Goal: Task Accomplishment & Management: Manage account settings

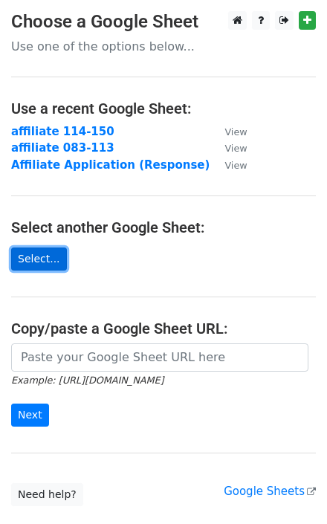
click at [46, 259] on link "Select..." at bounding box center [39, 259] width 56 height 23
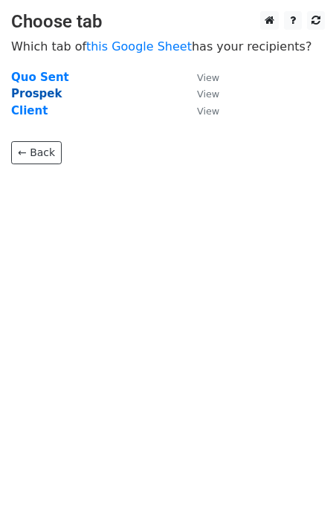
click at [30, 96] on strong "Prospek" at bounding box center [36, 93] width 51 height 13
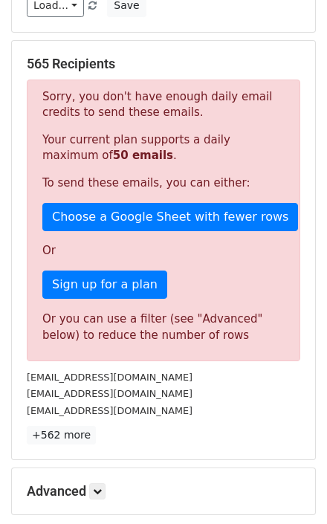
scroll to position [294, 0]
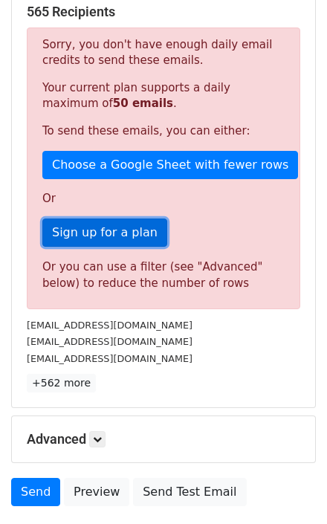
click at [103, 231] on link "Sign up for a plan" at bounding box center [104, 233] width 125 height 28
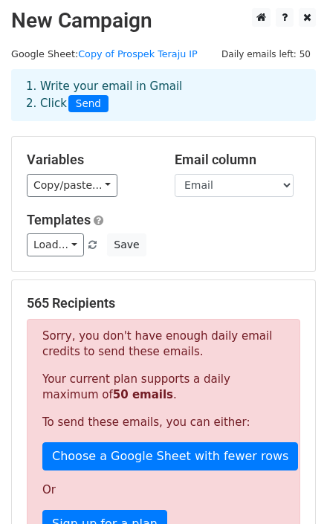
scroll to position [0, 0]
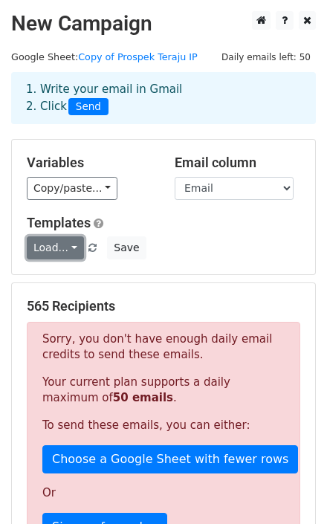
click at [68, 251] on link "Load..." at bounding box center [55, 247] width 57 height 23
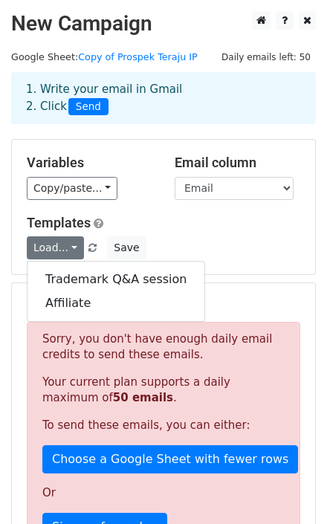
click at [172, 241] on div "Load... Trademark Q&A session Affiliate Save" at bounding box center [164, 247] width 296 height 23
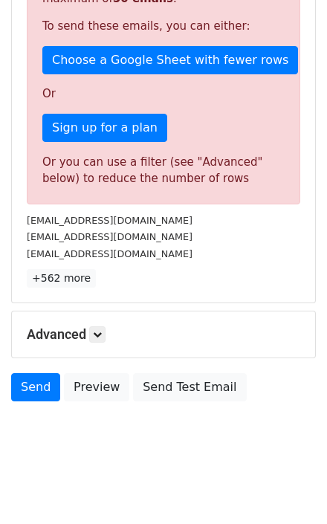
scroll to position [401, 0]
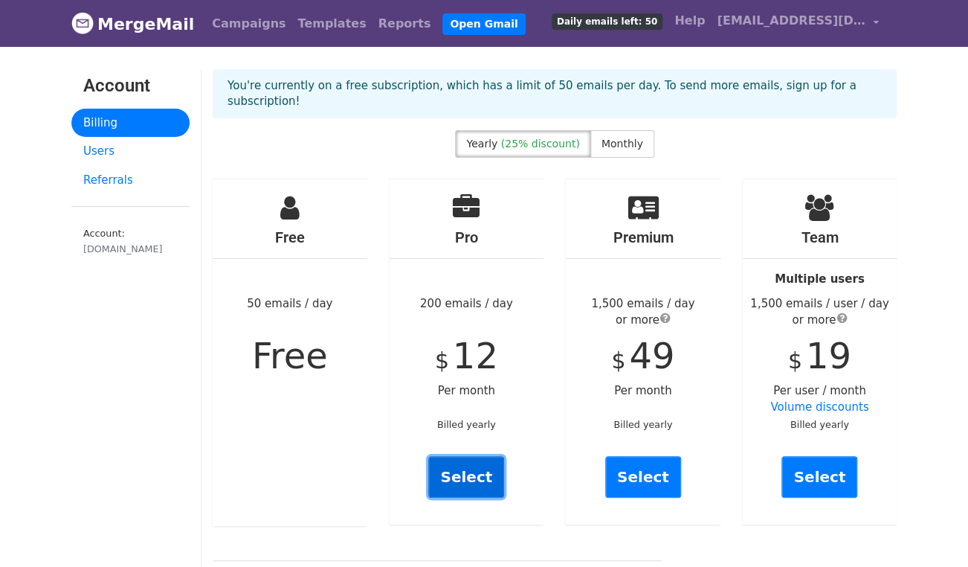
click at [465, 467] on link "Select" at bounding box center [466, 477] width 76 height 42
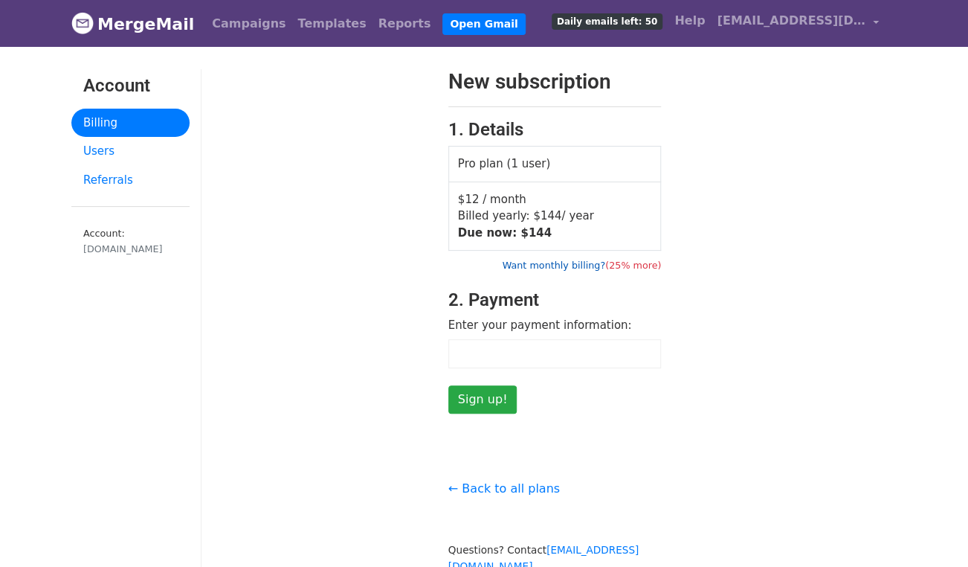
click at [549, 265] on link "Want monthly billing? (25% more)" at bounding box center [581, 264] width 159 height 11
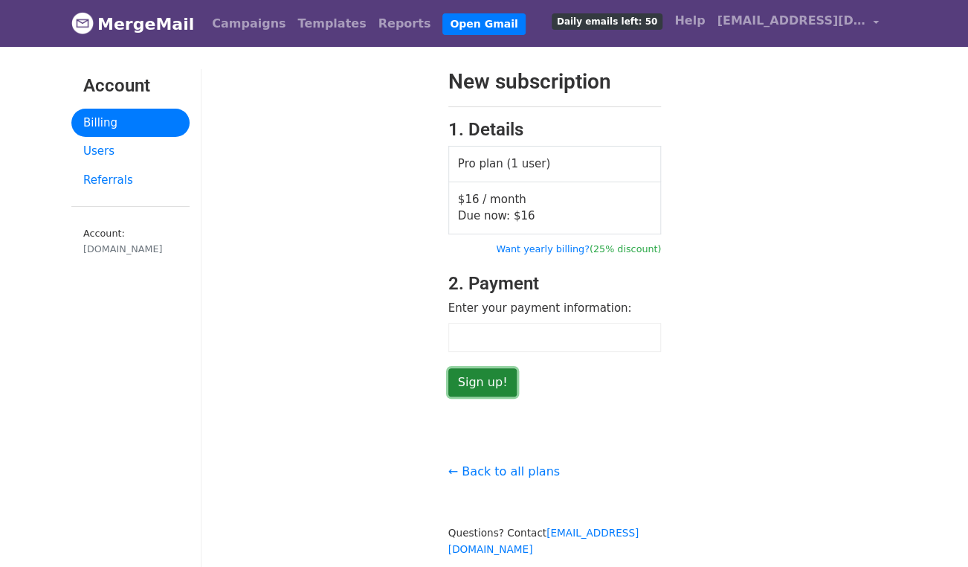
click at [487, 382] on input "Sign up!" at bounding box center [482, 382] width 69 height 28
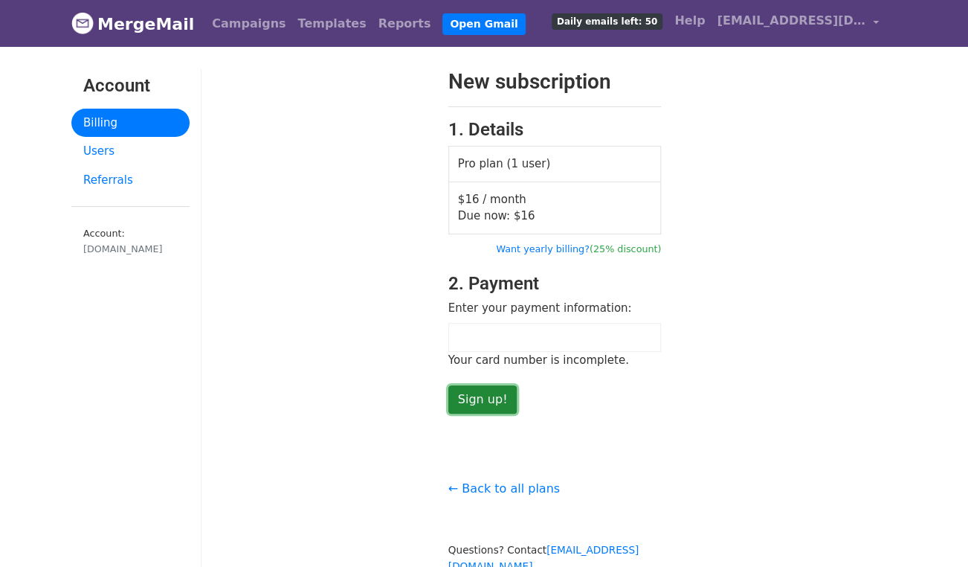
click at [487, 401] on input "Sign up!" at bounding box center [482, 399] width 69 height 28
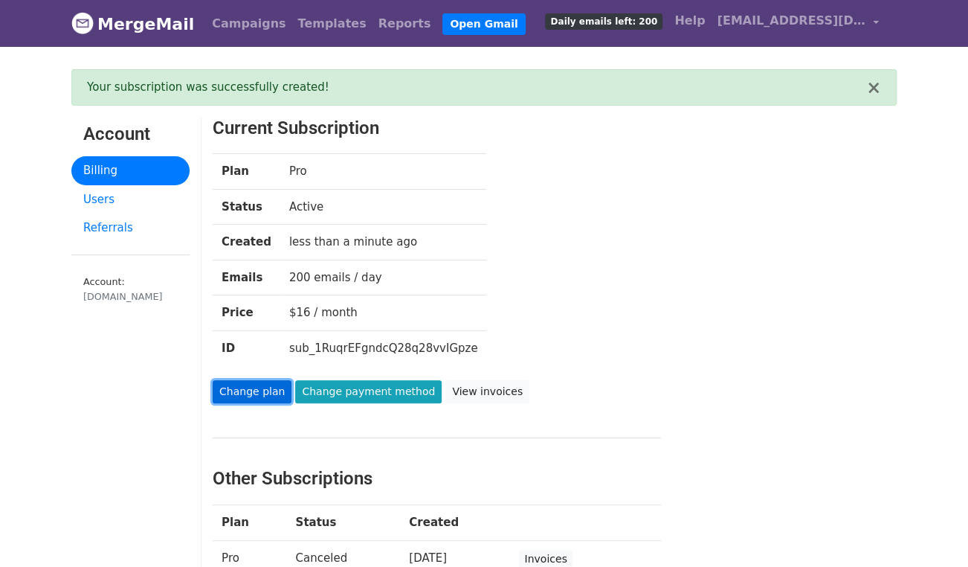
click at [260, 394] on link "Change plan" at bounding box center [252, 391] width 79 height 23
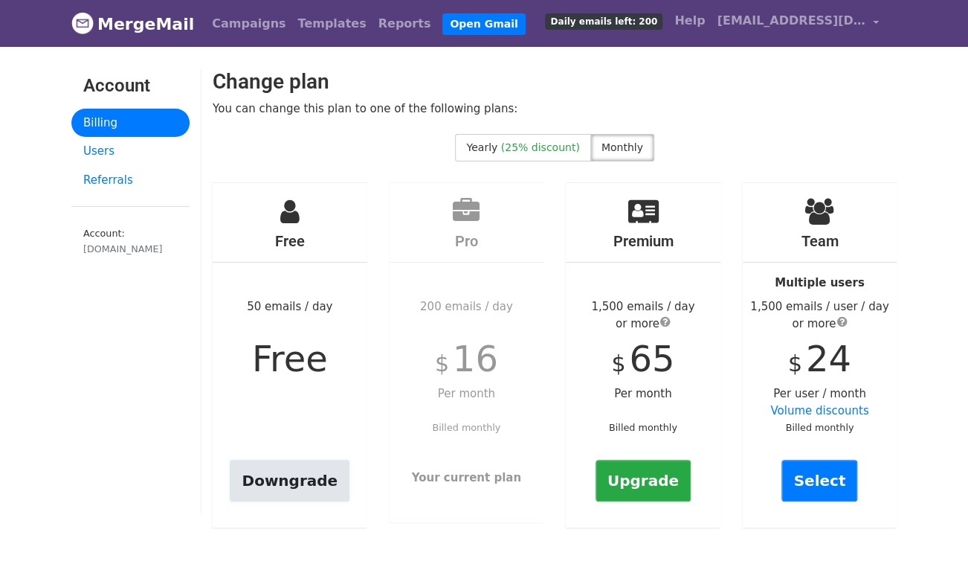
click at [304, 483] on link "Downgrade" at bounding box center [290, 480] width 120 height 42
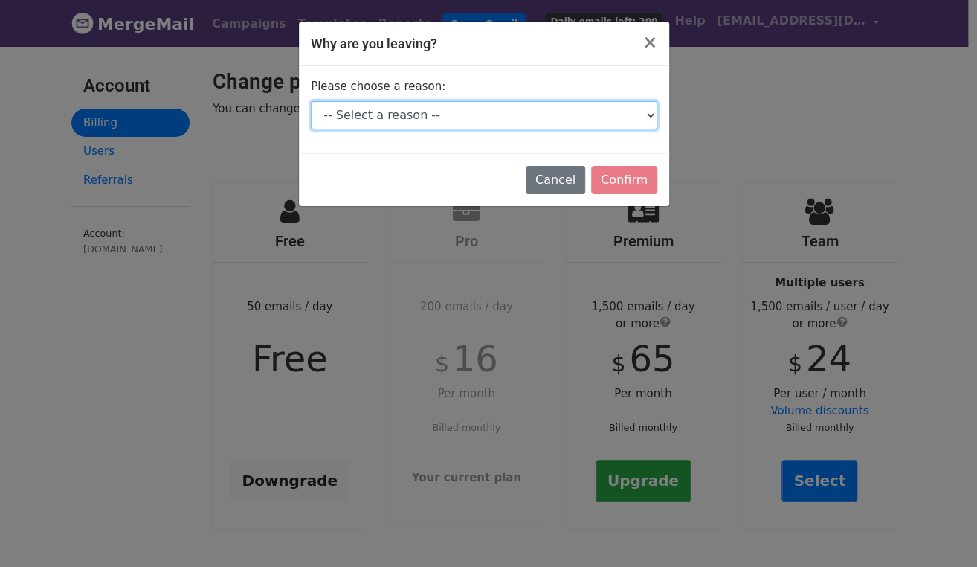
click at [442, 116] on select "-- Select a reason -- I don't send enough emails It's too expensive I had a tec…" at bounding box center [484, 115] width 346 height 28
select select "I don't send enough emails"
click at [311, 101] on select "-- Select a reason -- I don't send enough emails It's too expensive I had a tec…" at bounding box center [484, 115] width 346 height 28
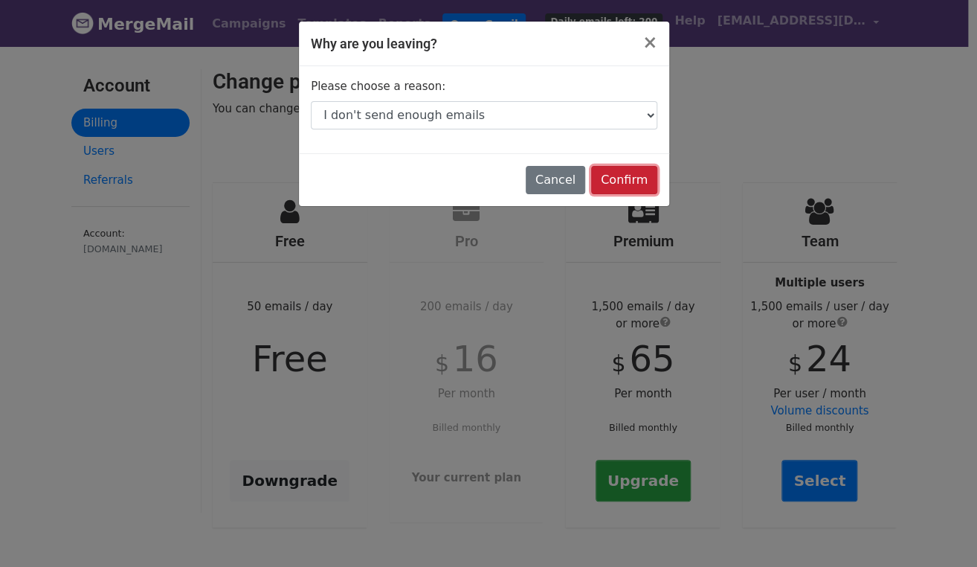
click at [612, 181] on input "Confirm" at bounding box center [624, 180] width 66 height 28
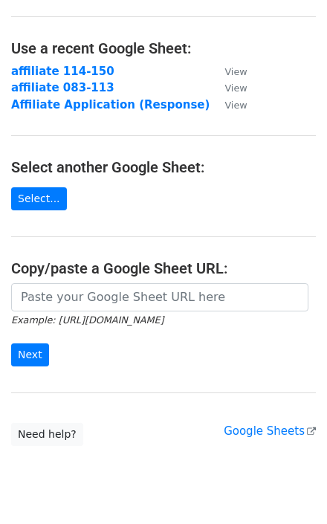
scroll to position [62, 0]
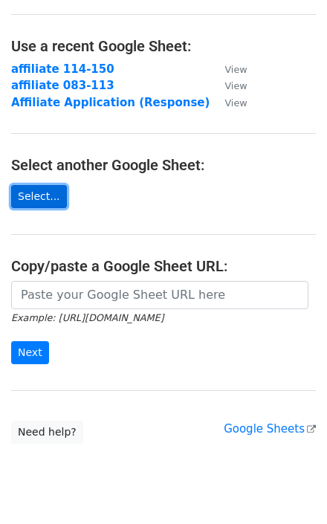
click at [41, 198] on link "Select..." at bounding box center [39, 196] width 56 height 23
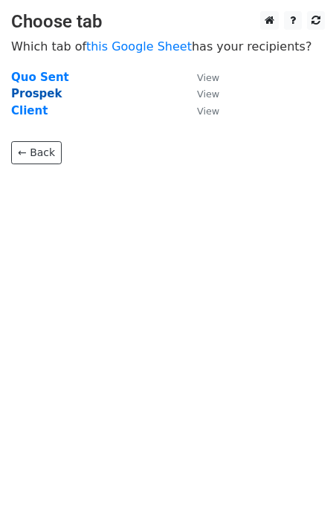
click at [33, 94] on strong "Prospek" at bounding box center [36, 93] width 51 height 13
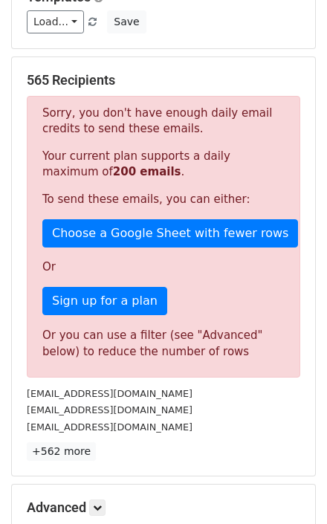
scroll to position [226, 0]
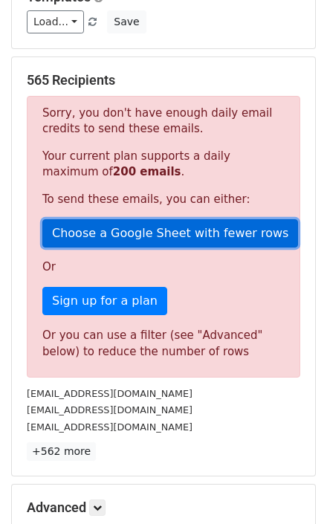
click at [166, 233] on link "Choose a Google Sheet with fewer rows" at bounding box center [170, 233] width 256 height 28
